Goal: Information Seeking & Learning: Learn about a topic

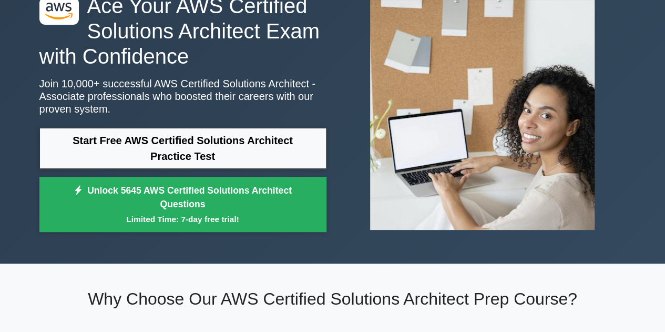
scroll to position [70, 0]
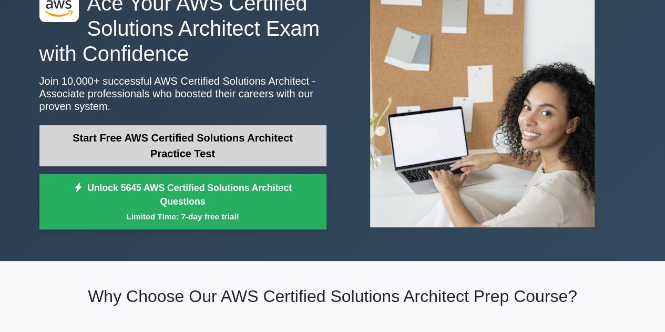
click at [202, 154] on link "Start Free AWS Certified Solutions Architect Practice Test" at bounding box center [182, 145] width 287 height 41
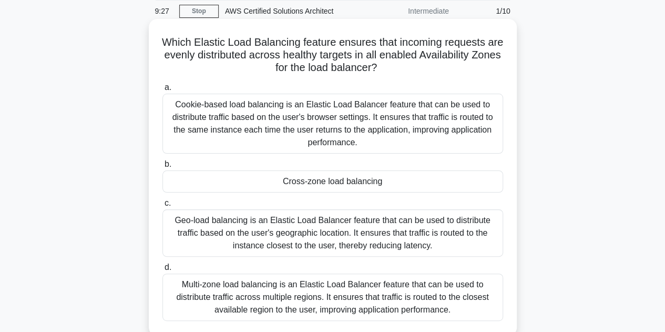
scroll to position [45, 0]
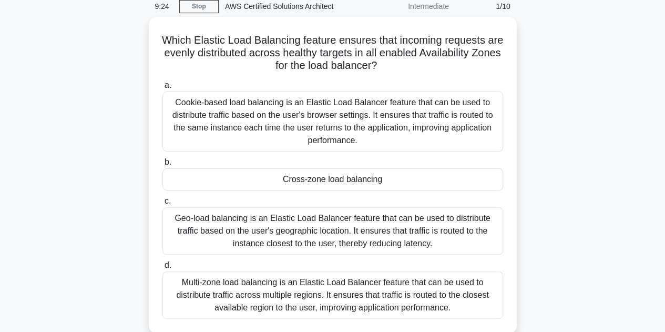
drag, startPoint x: 359, startPoint y: 143, endPoint x: 43, endPoint y: 105, distance: 317.8
click at [43, 105] on div "Which Elastic Load Balancing feature ensures that incoming requests are evenly …" at bounding box center [332, 181] width 599 height 329
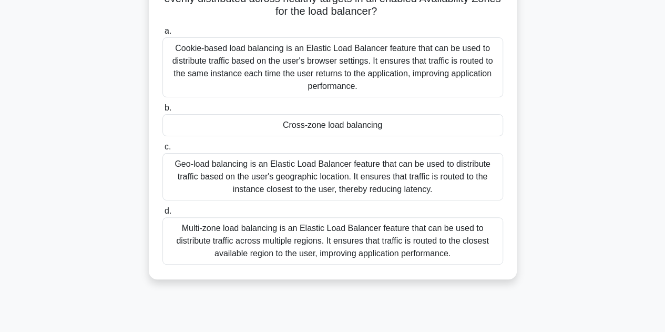
scroll to position [97, 0]
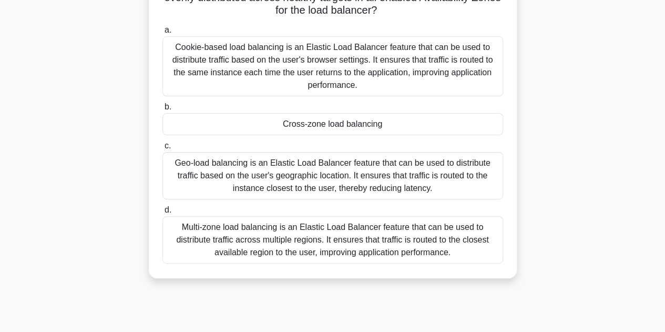
drag, startPoint x: 405, startPoint y: 121, endPoint x: 274, endPoint y: 139, distance: 132.1
click at [274, 139] on div "a. Cookie-based load balancing is an Elastic Load Balancer feature that can be …" at bounding box center [332, 144] width 353 height 244
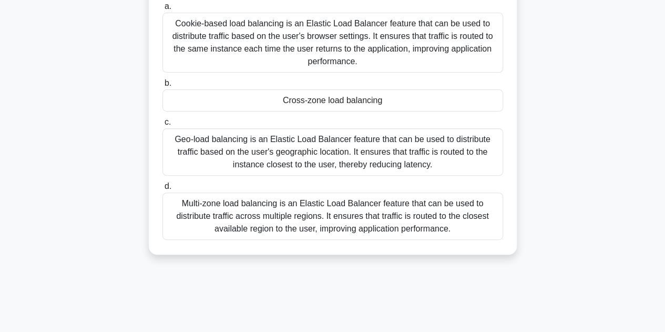
scroll to position [121, 0]
